Goal: Information Seeking & Learning: Learn about a topic

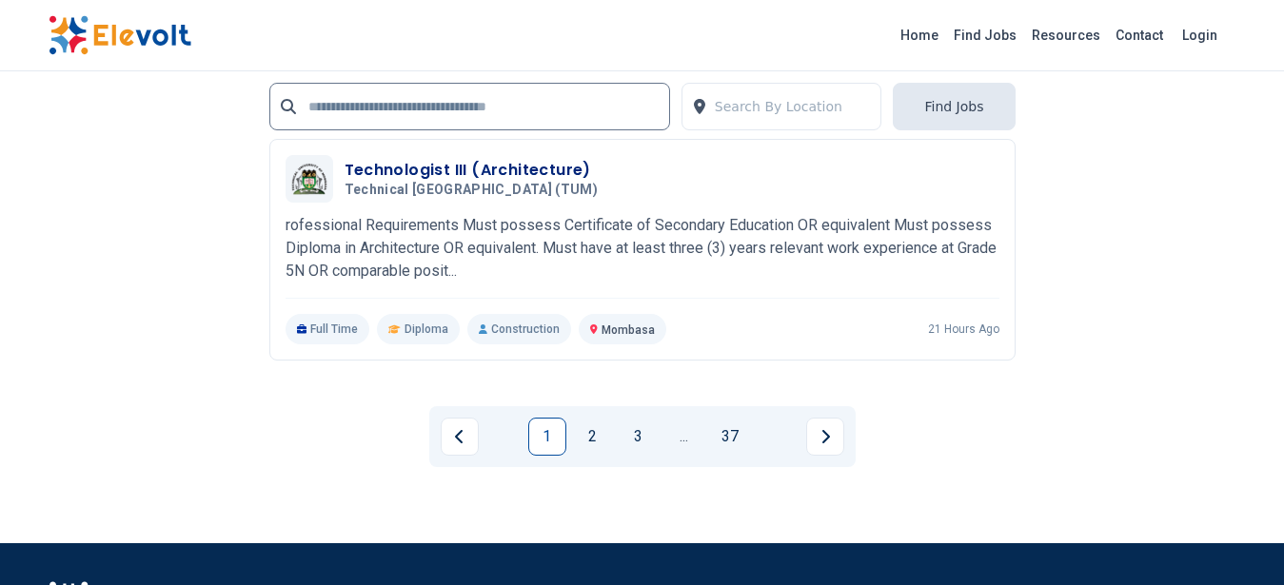
scroll to position [4477, 0]
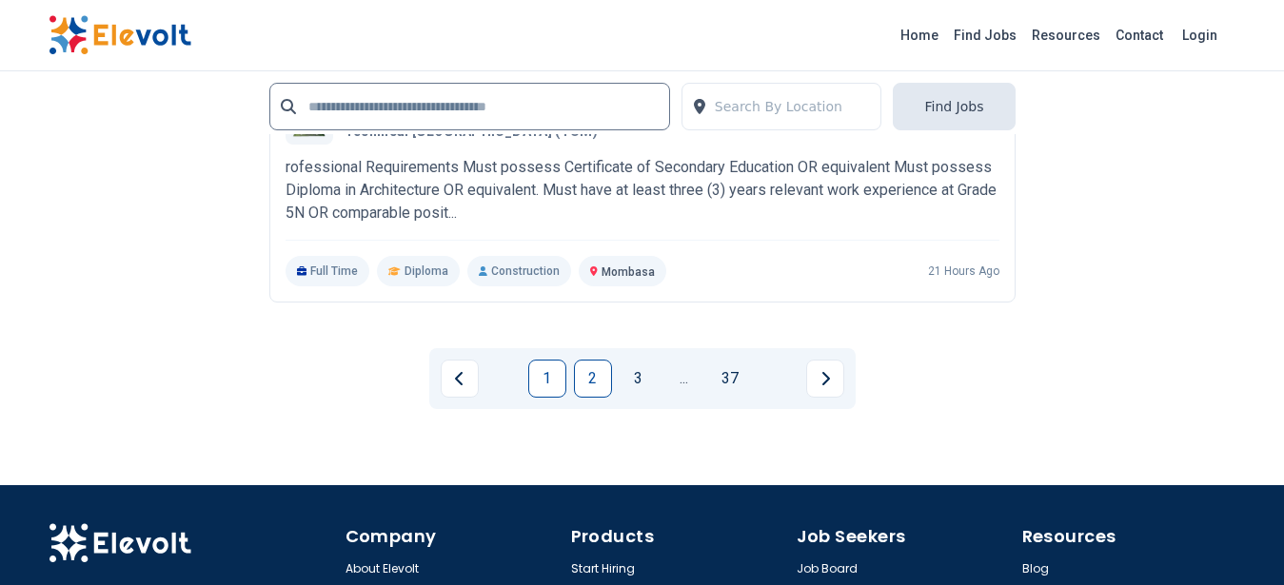
click at [586, 382] on link "2" at bounding box center [593, 379] width 38 height 38
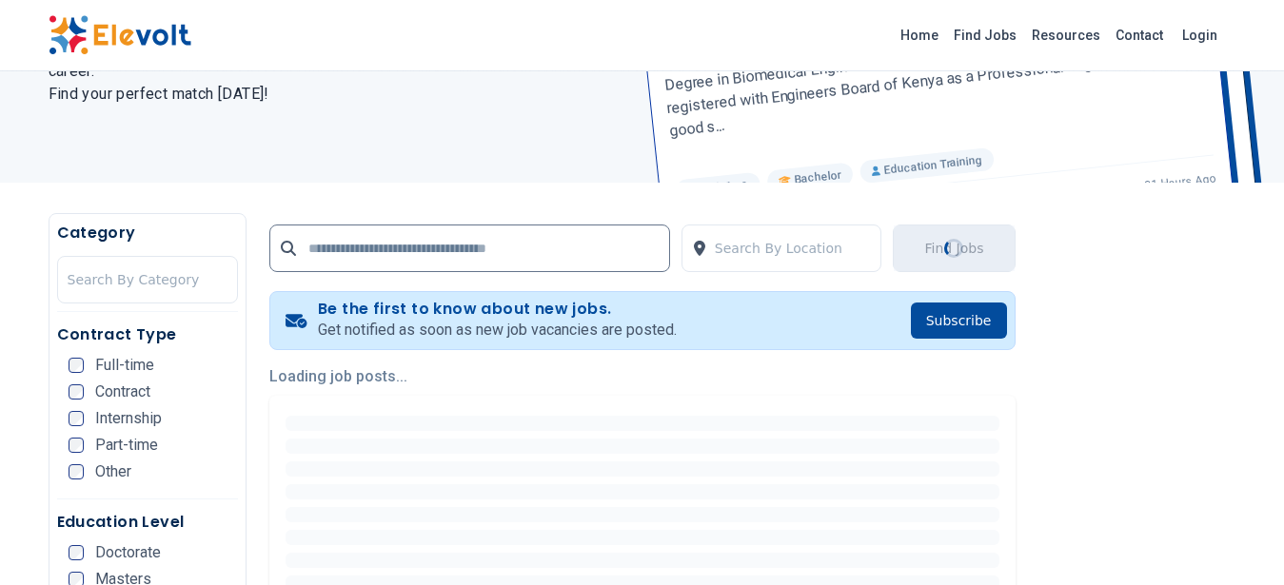
scroll to position [0, 0]
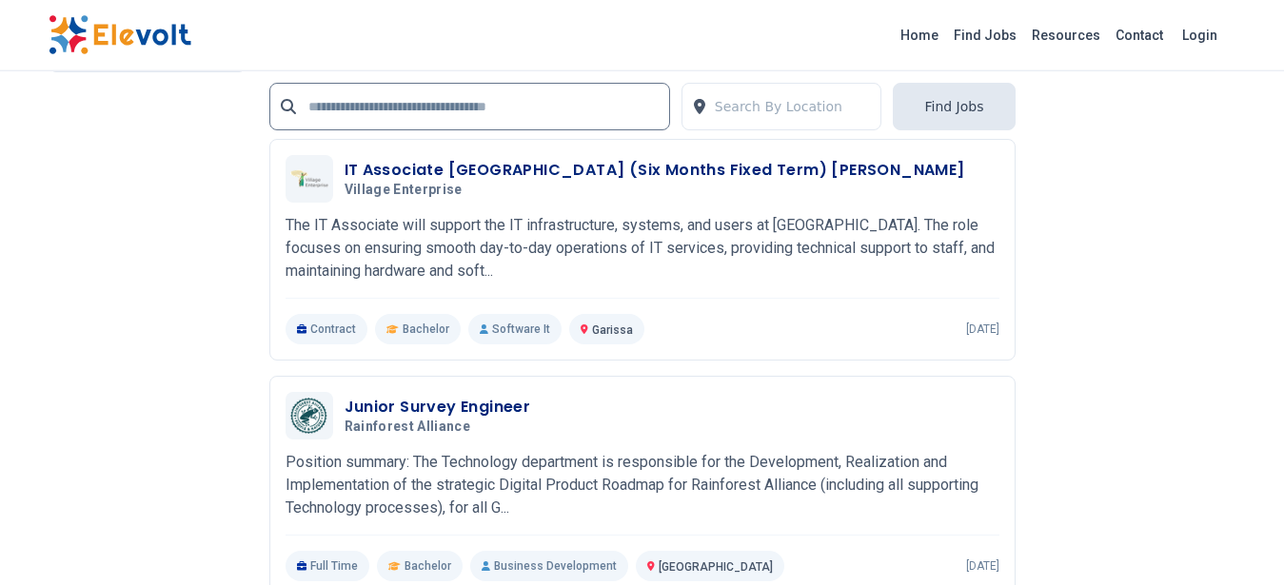
scroll to position [4050, 0]
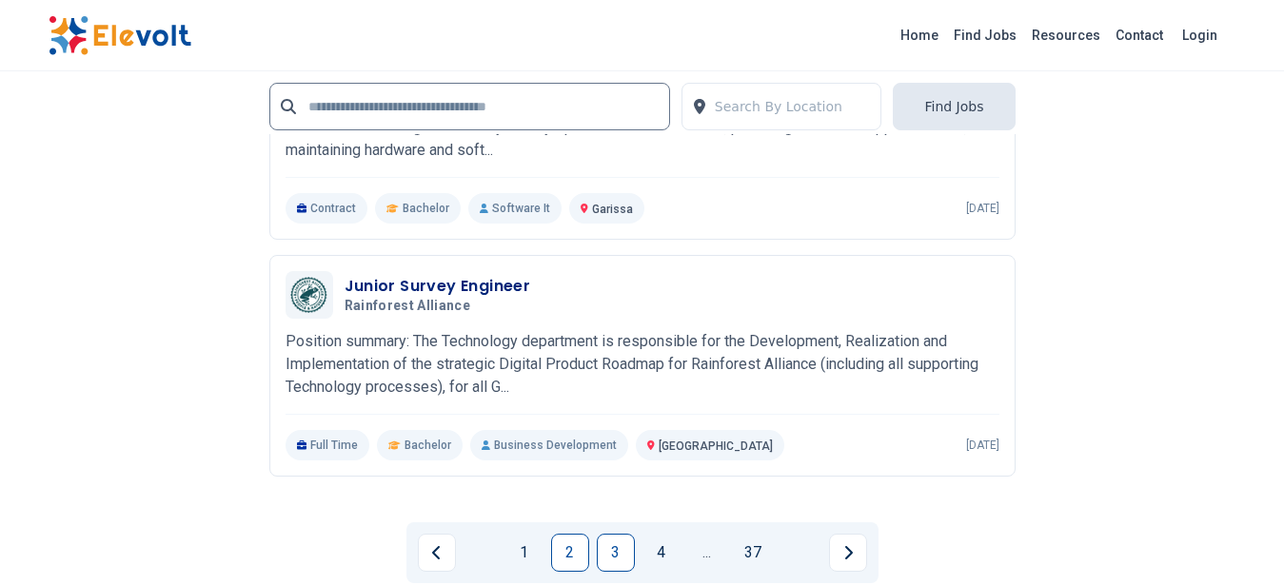
click at [616, 555] on link "3" at bounding box center [616, 553] width 38 height 38
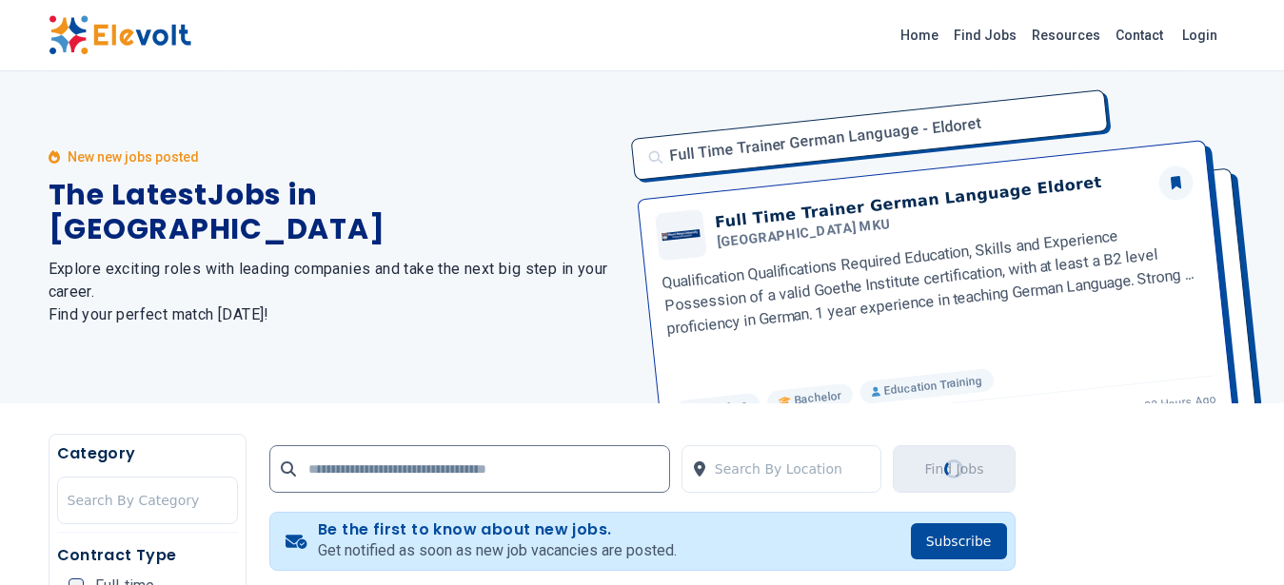
scroll to position [0, 0]
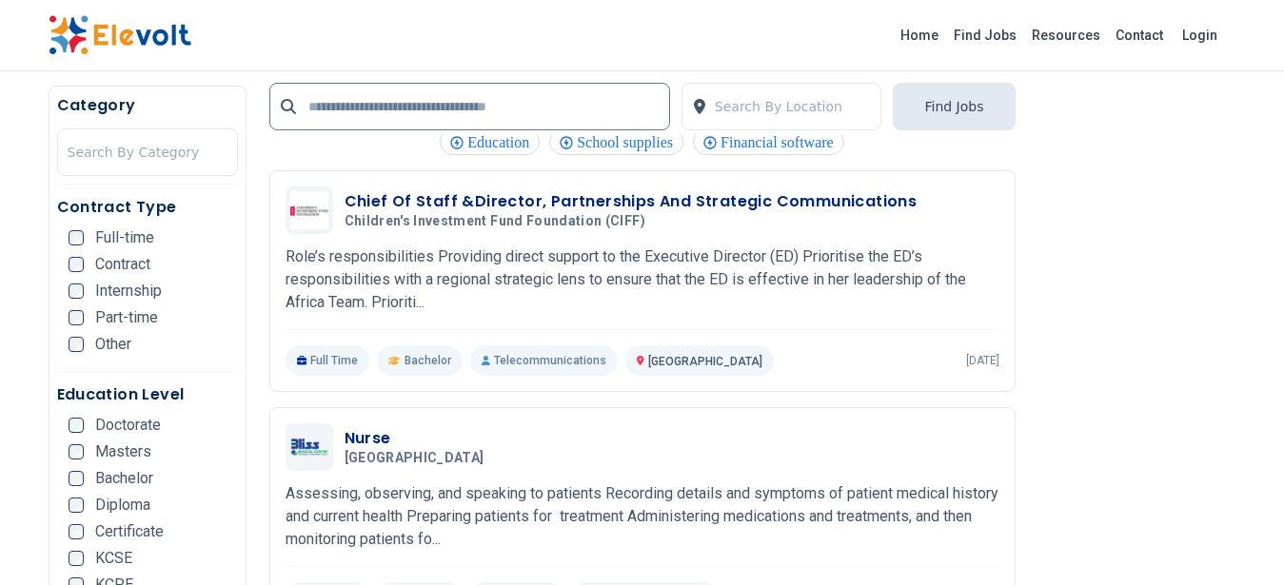
scroll to position [2156, 0]
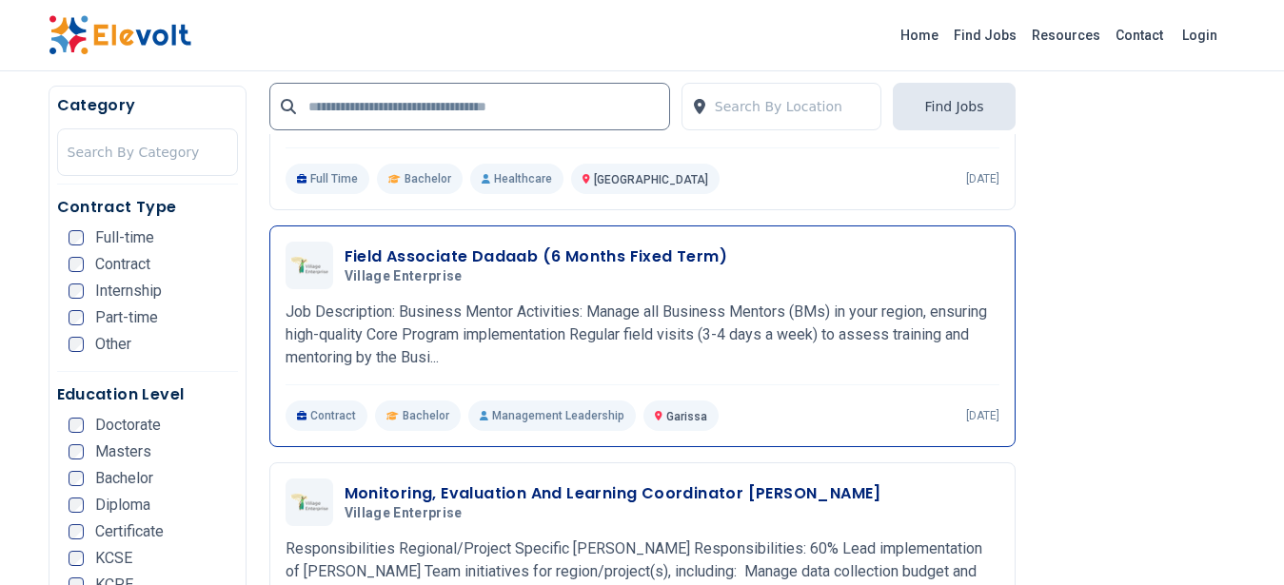
click at [589, 292] on div "Field Associate Dadaab (6 Months Fixed Term) Village Enterprise [DATE] [DATE] G…" at bounding box center [642, 336] width 714 height 189
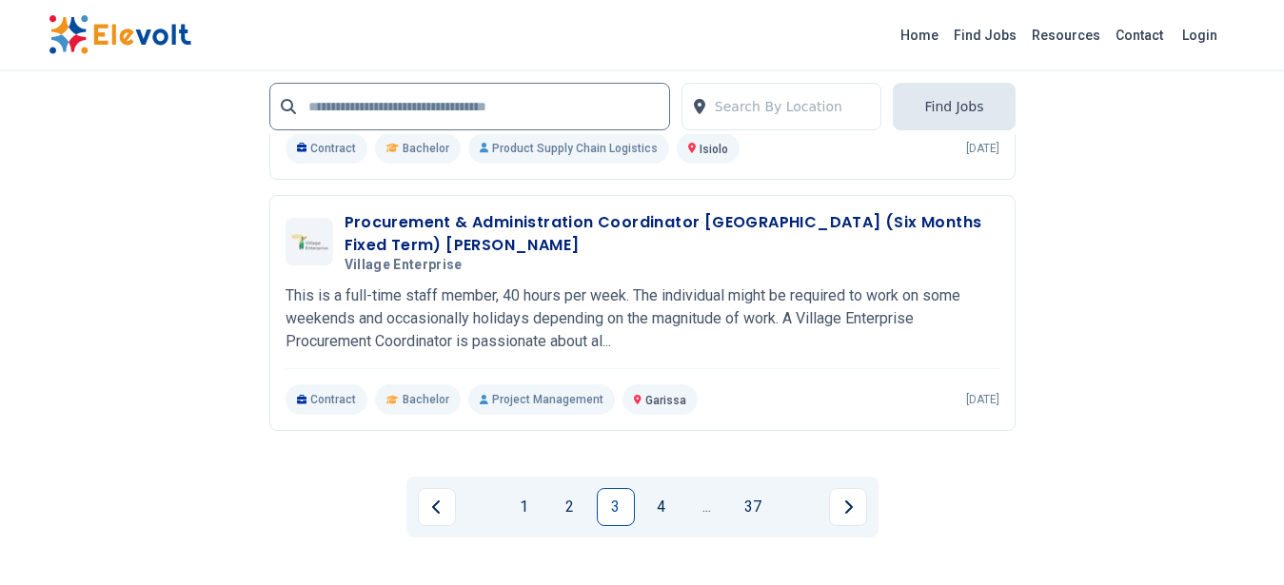
scroll to position [4049, 0]
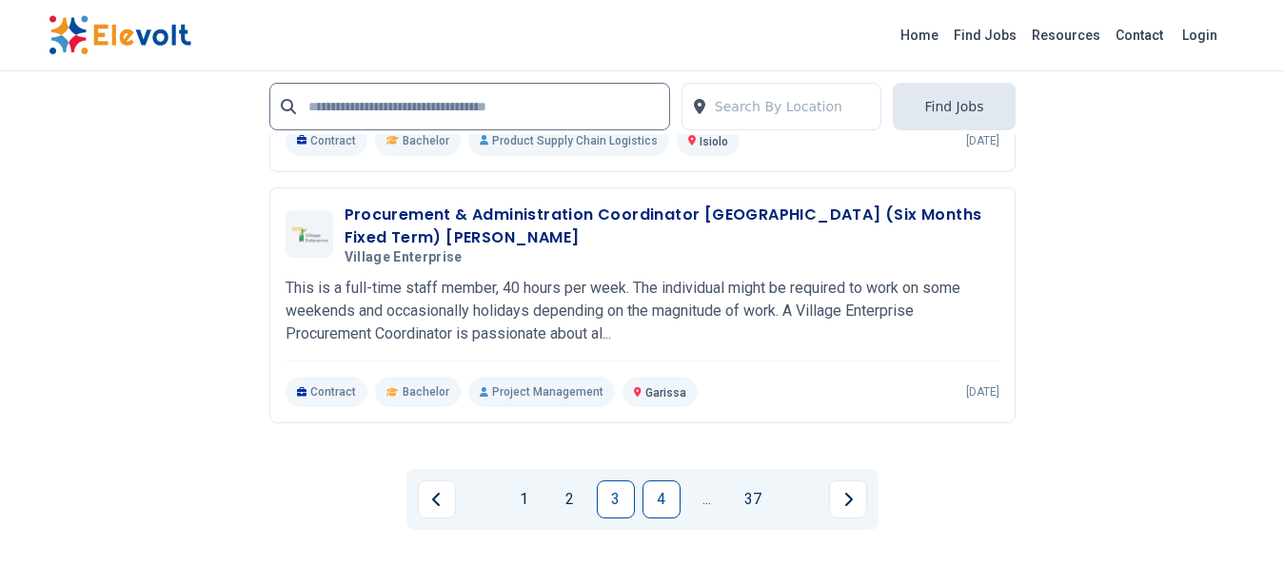
click at [659, 481] on link "4" at bounding box center [661, 500] width 38 height 38
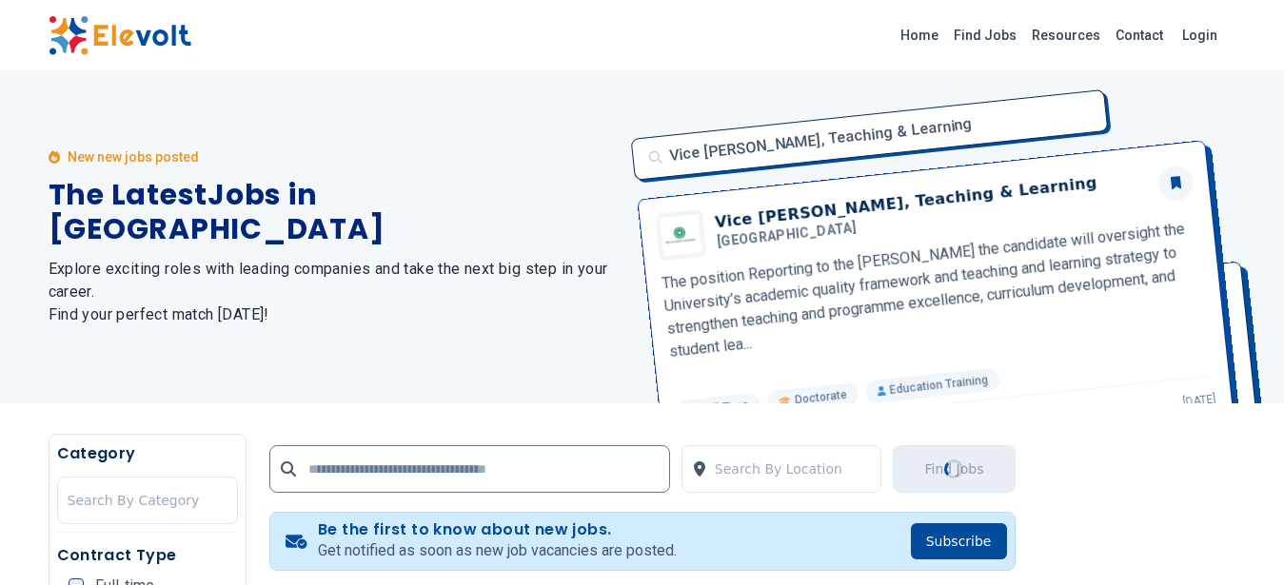
scroll to position [0, 0]
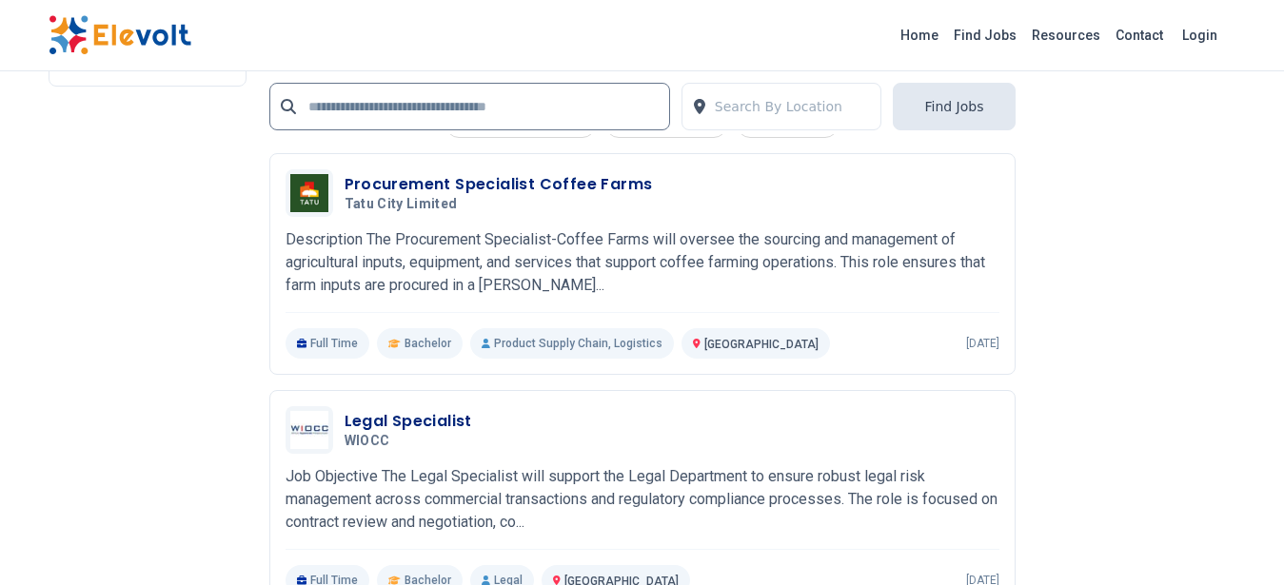
scroll to position [4249, 0]
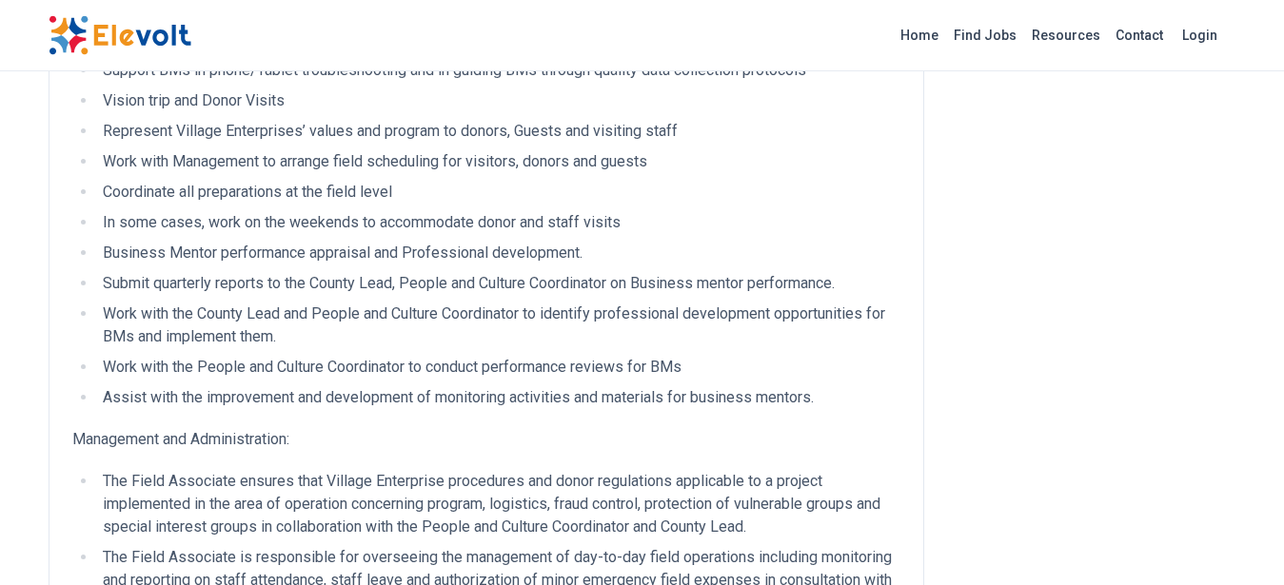
scroll to position [1444, 0]
